Goal: Task Accomplishment & Management: Manage account settings

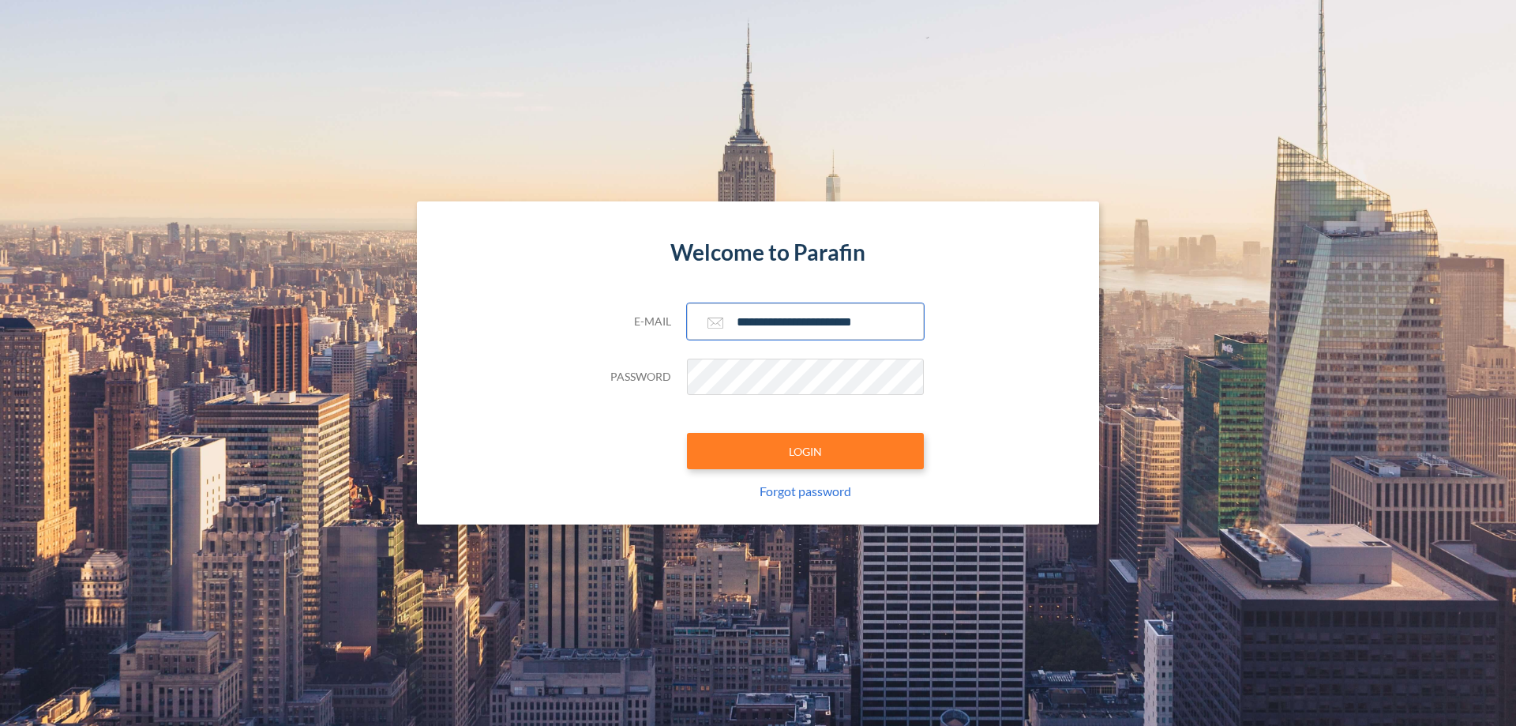
type input "**********"
click at [805, 451] on button "LOGIN" at bounding box center [805, 451] width 237 height 36
